Goal: Browse casually

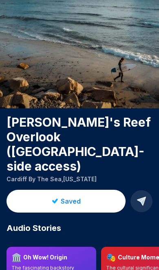
scroll to position [39, 0]
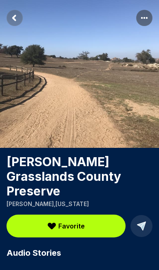
scroll to position [39, 0]
